Goal: Check status: Check status

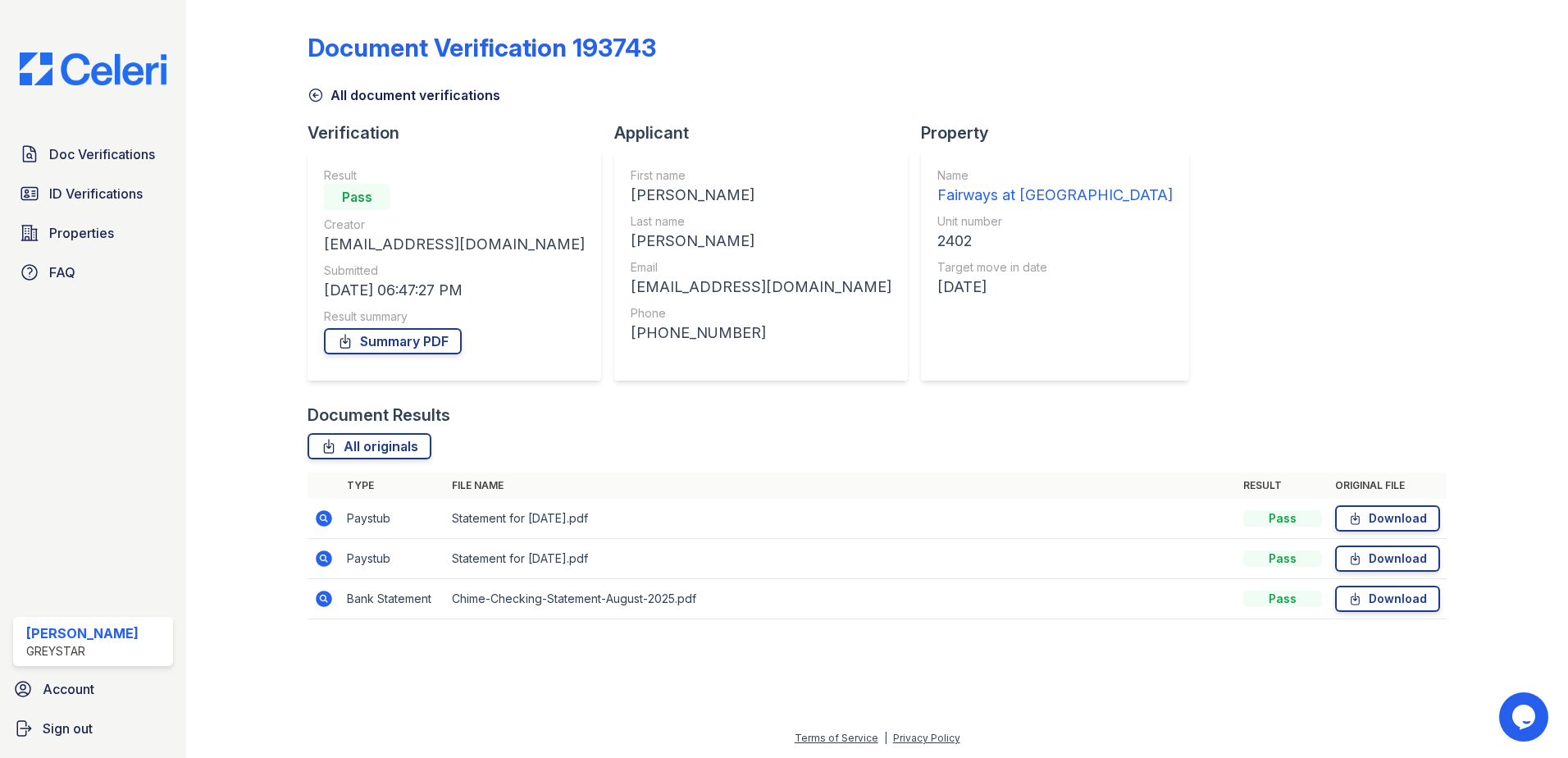
click at [315, 94] on icon at bounding box center [315, 95] width 16 height 16
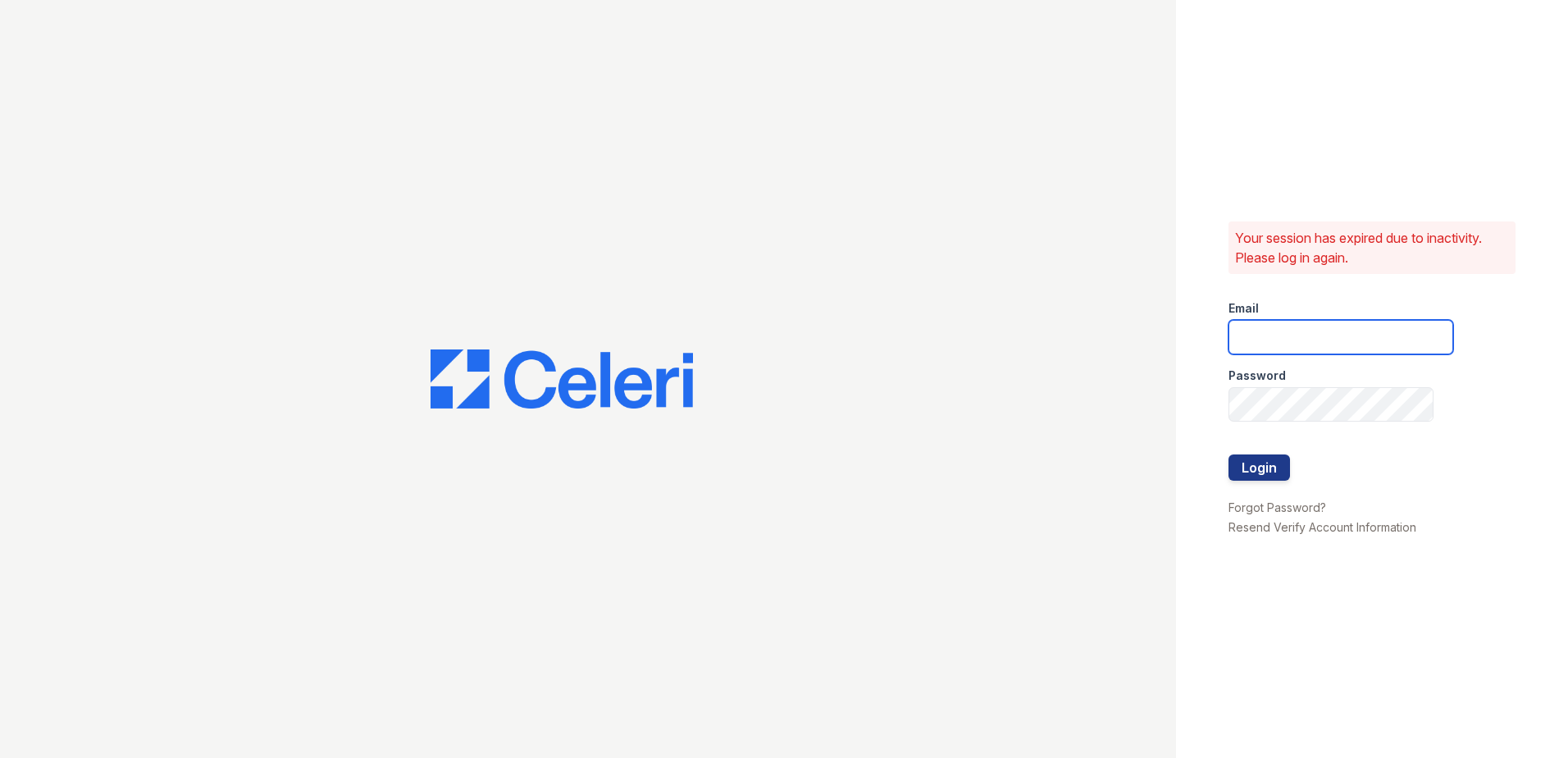
type input "fairways@greystar.com"
click at [1266, 488] on div at bounding box center [1340, 488] width 225 height 16
click at [1279, 462] on button "Login" at bounding box center [1259, 468] width 62 height 27
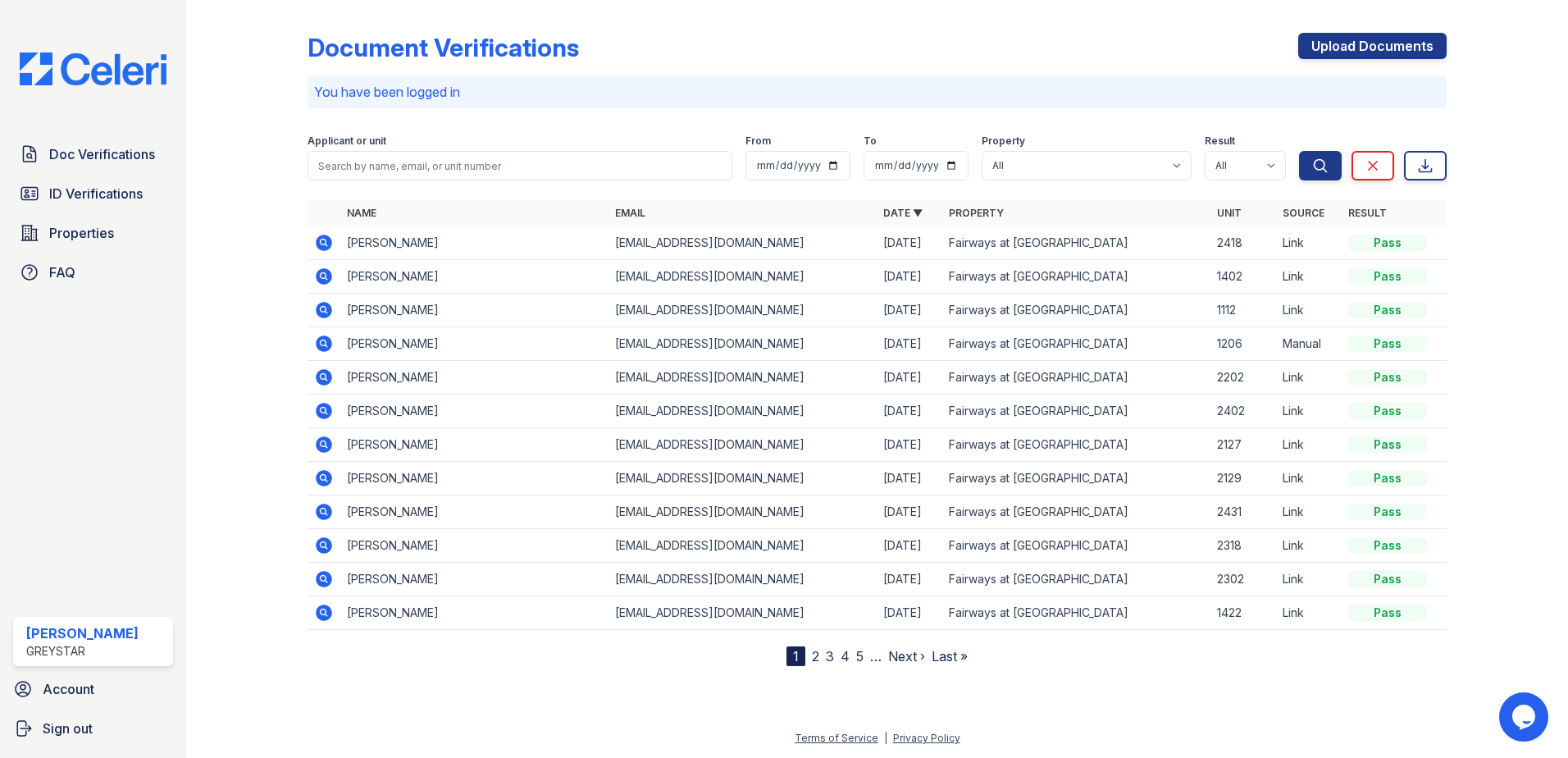
click at [323, 280] on icon at bounding box center [323, 276] width 16 height 16
